Goal: Navigation & Orientation: Find specific page/section

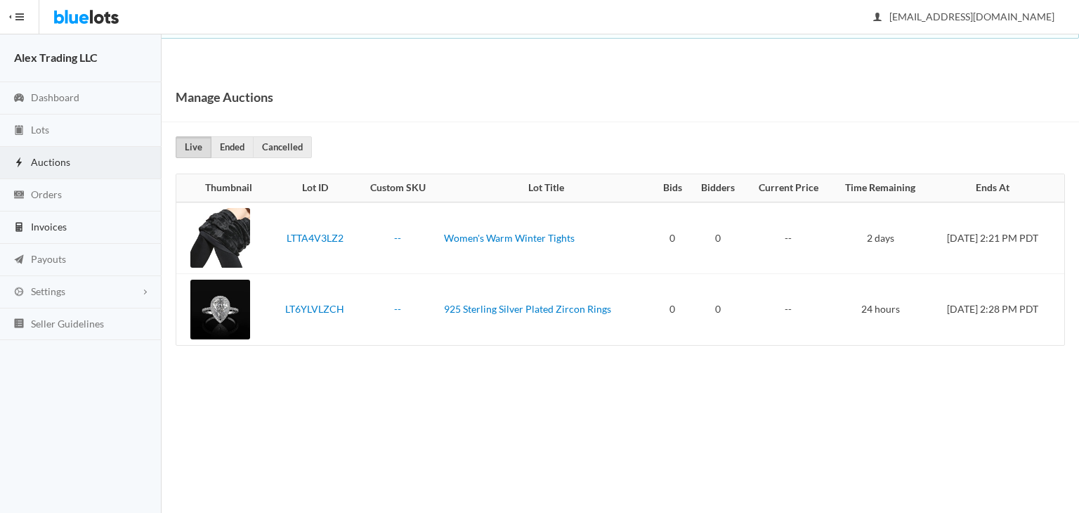
click at [91, 234] on link "Invoices" at bounding box center [80, 227] width 161 height 32
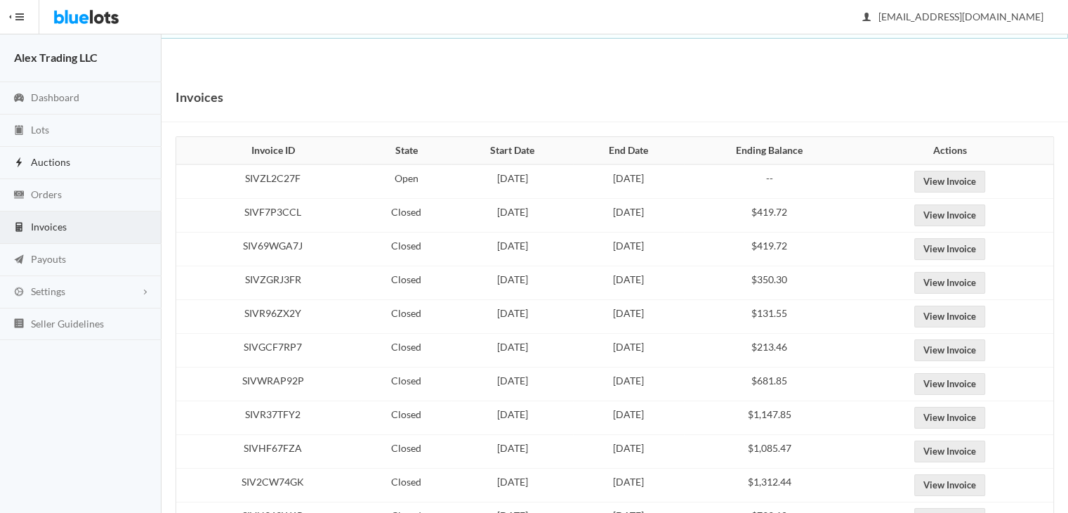
click at [77, 169] on link "Auctions" at bounding box center [80, 163] width 161 height 32
